Goal: Task Accomplishment & Management: Use online tool/utility

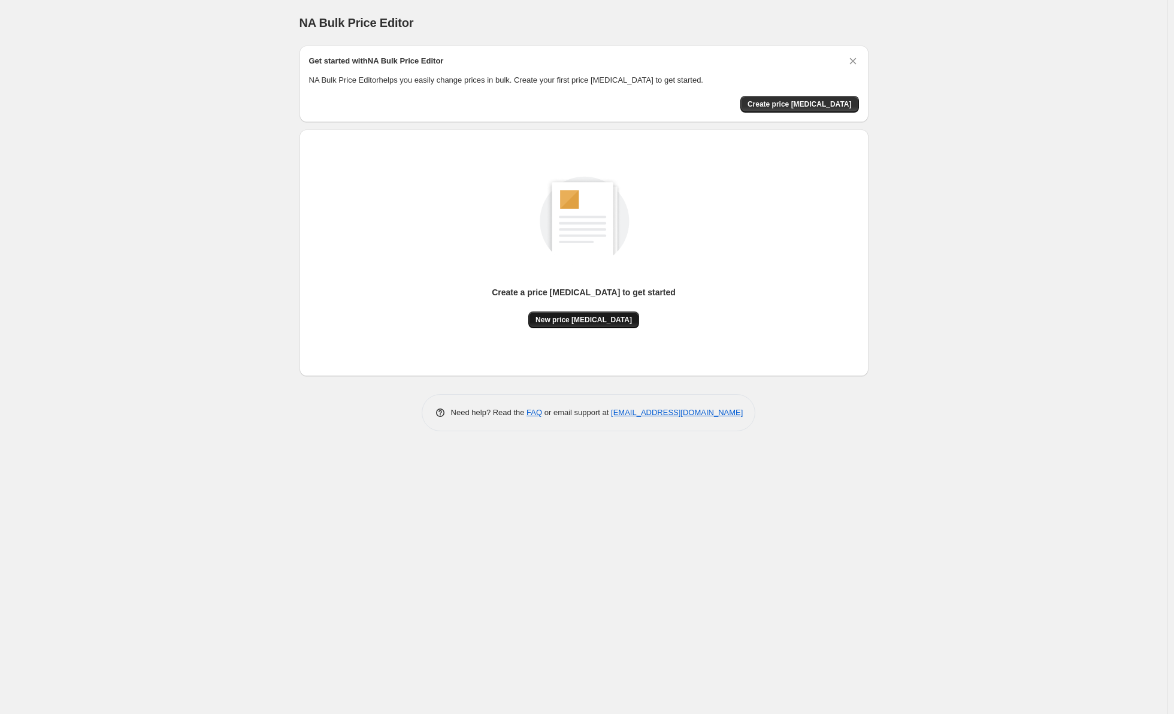
click at [599, 317] on span "New price change job" at bounding box center [583, 320] width 96 height 10
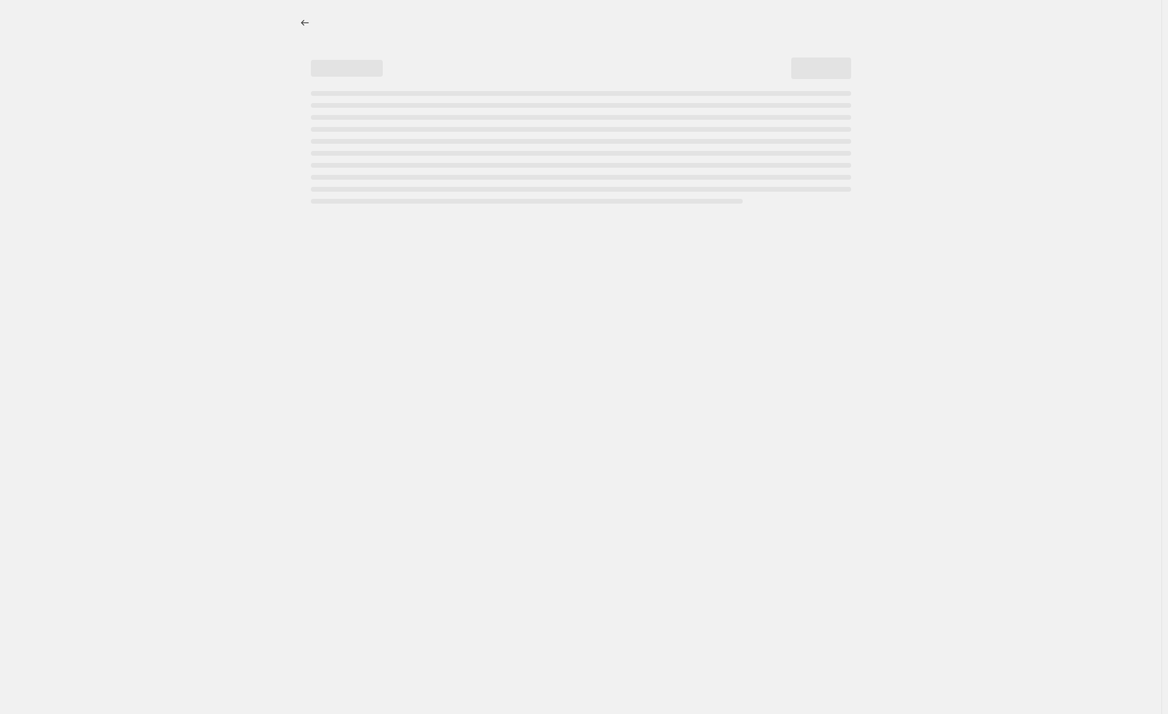
select select "percentage"
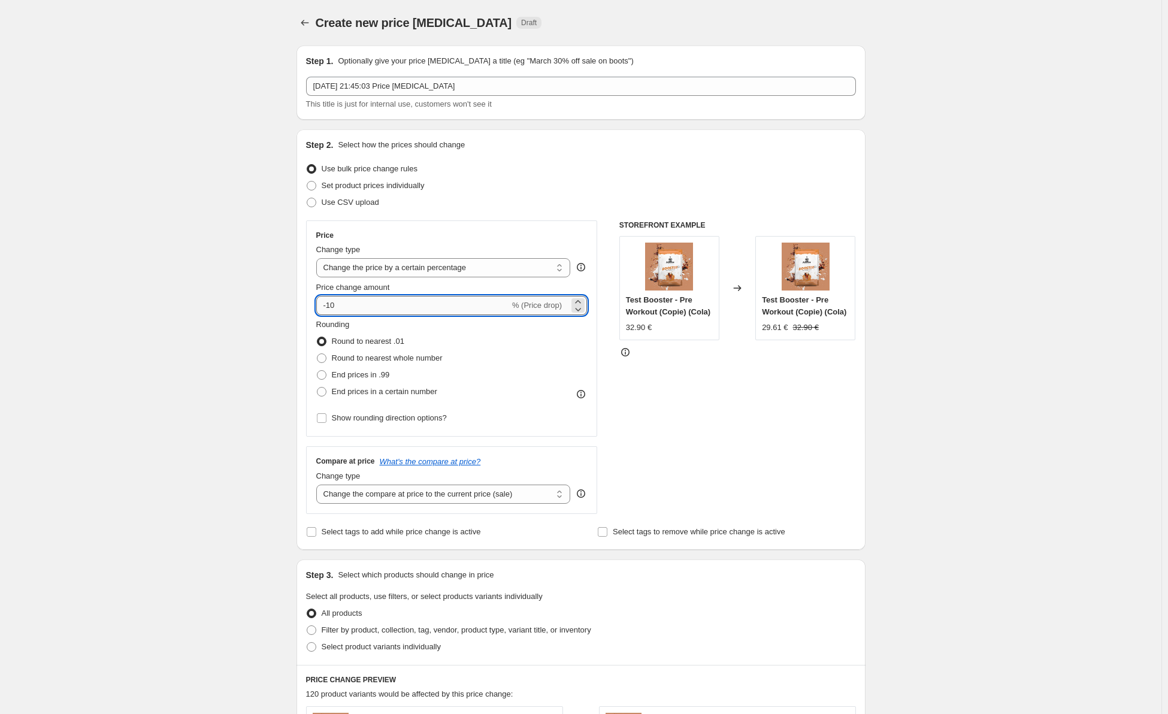
drag, startPoint x: 371, startPoint y: 303, endPoint x: 329, endPoint y: 312, distance: 42.9
click at [329, 312] on input "-10" at bounding box center [412, 305] width 193 height 19
type input "-50"
click at [357, 375] on span "End prices in .99" at bounding box center [361, 374] width 58 height 9
click at [317, 371] on input "End prices in .99" at bounding box center [317, 370] width 1 height 1
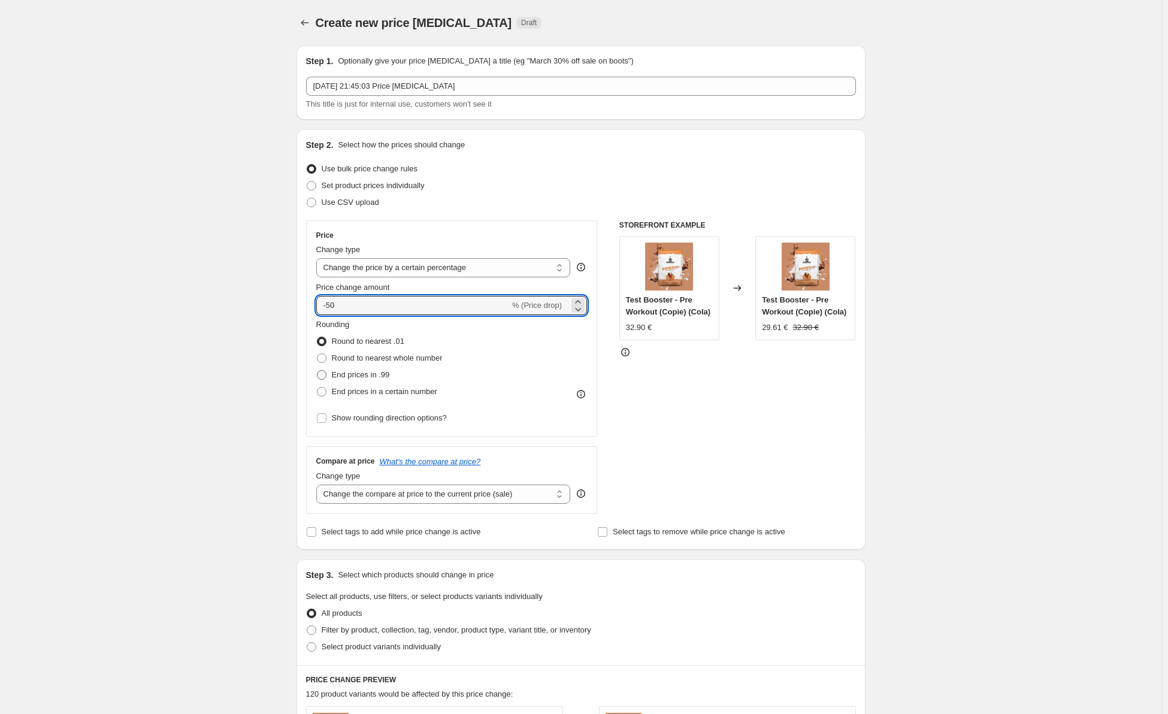
radio input "true"
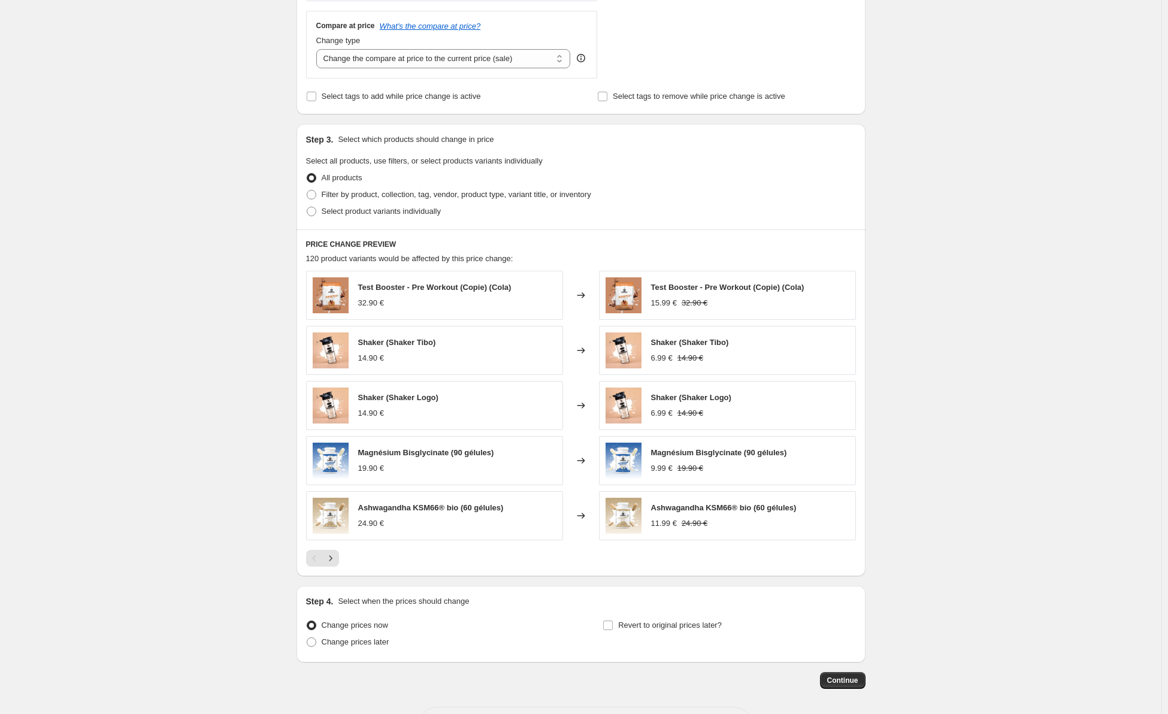
scroll to position [484, 0]
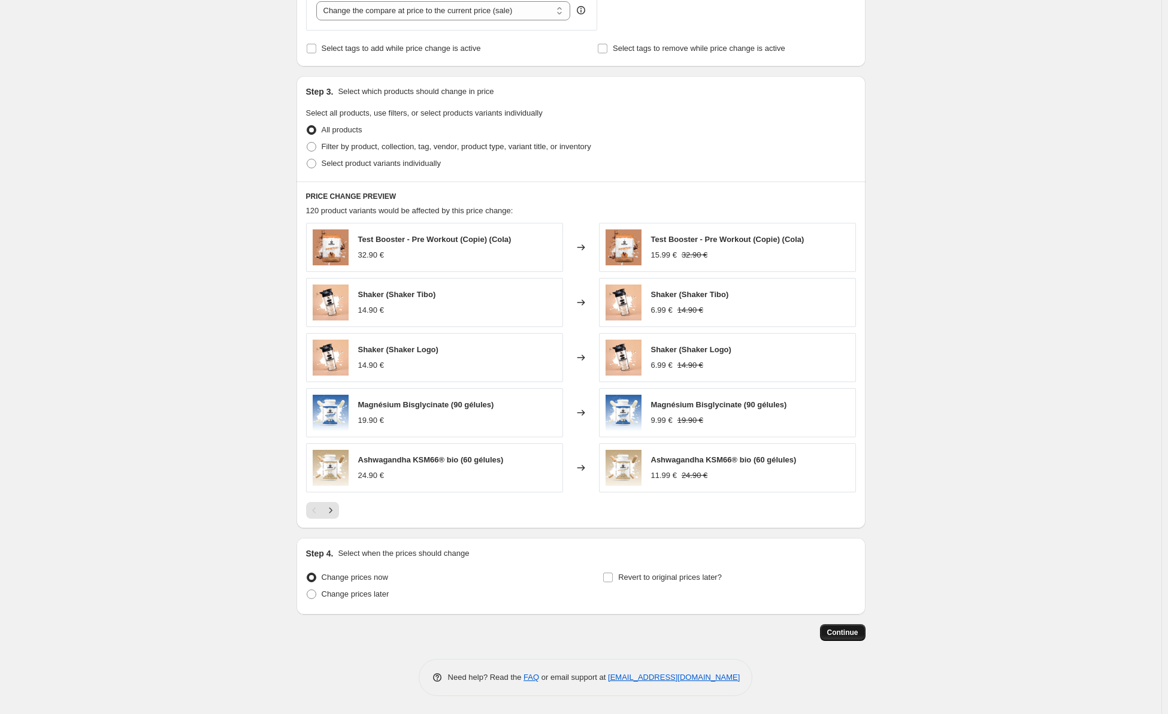
click at [842, 632] on span "Continue" at bounding box center [842, 633] width 31 height 10
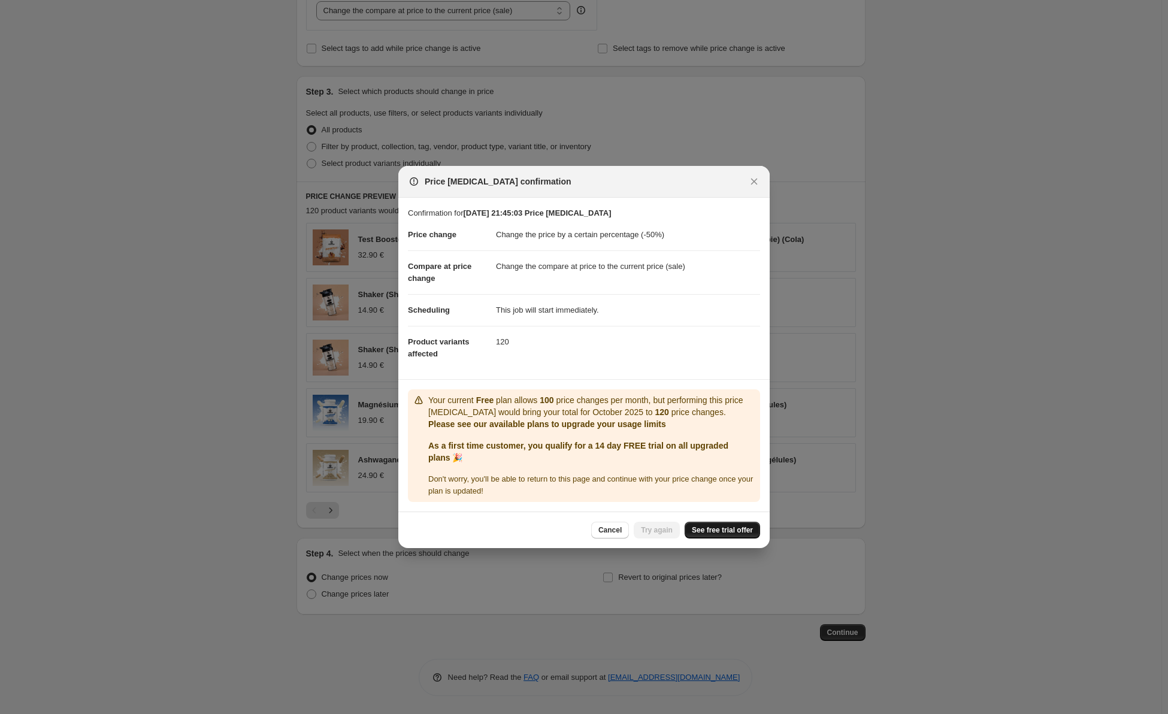
click at [709, 530] on span "See free trial offer" at bounding box center [722, 530] width 61 height 10
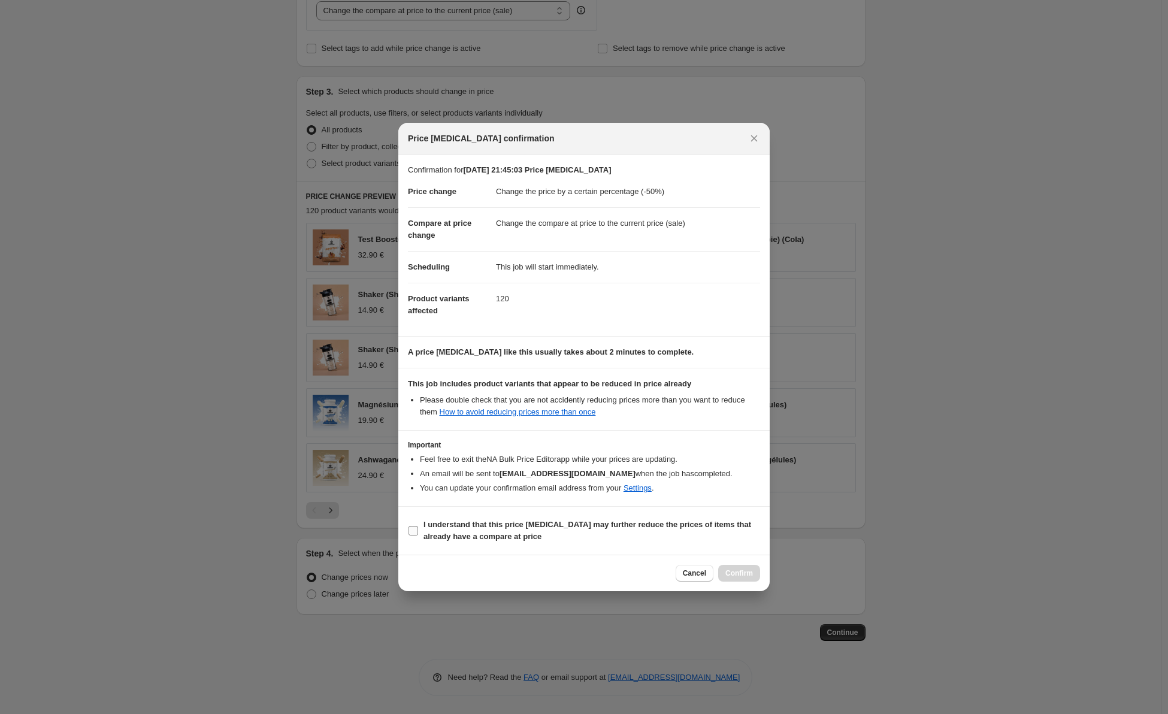
click at [470, 532] on b "I understand that this price change job may further reduce the prices of items …" at bounding box center [587, 530] width 328 height 21
click at [418, 532] on input "I understand that this price change job may further reduce the prices of items …" at bounding box center [413, 531] width 10 height 10
checkbox input "true"
click at [741, 578] on button "Confirm" at bounding box center [739, 573] width 42 height 17
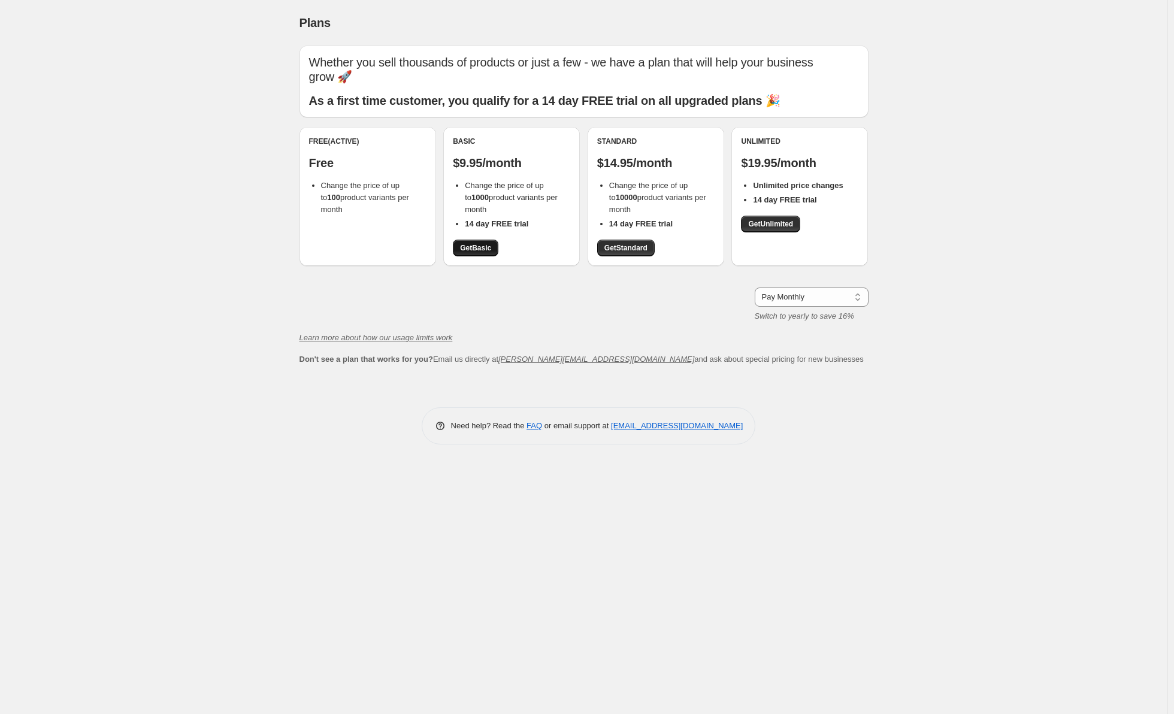
click at [464, 255] on link "Get Basic" at bounding box center [476, 248] width 46 height 17
